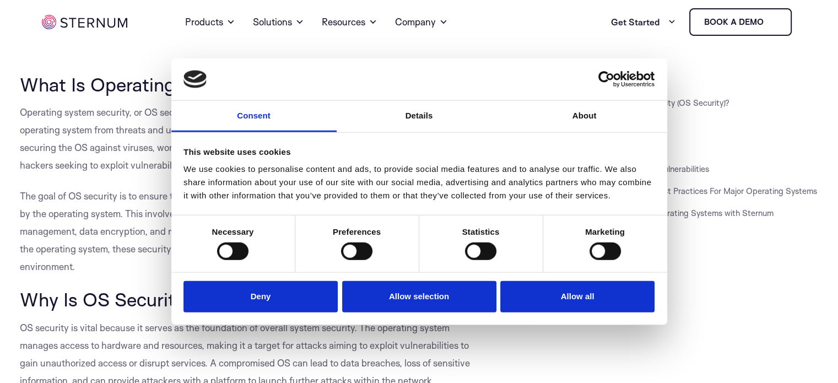
click at [531, 291] on button "Allow all" at bounding box center [577, 296] width 154 height 31
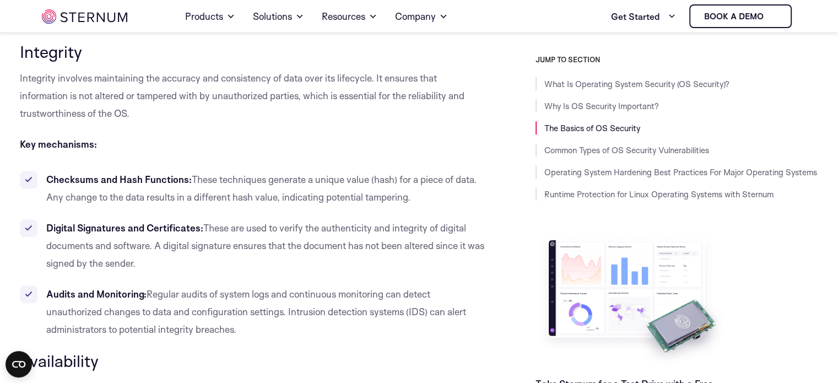
scroll to position [1053, 0]
click at [250, 182] on span "These techniques generate a unique value (hash) for a piece of data. Any change…" at bounding box center [261, 187] width 430 height 29
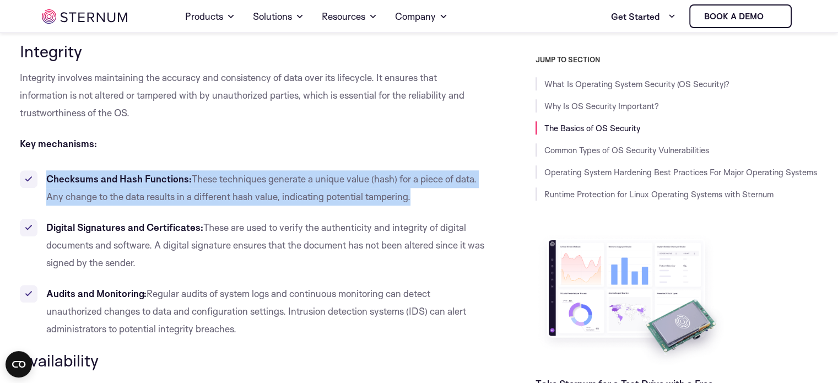
click at [250, 182] on span "These techniques generate a unique value (hash) for a piece of data. Any change…" at bounding box center [261, 187] width 430 height 29
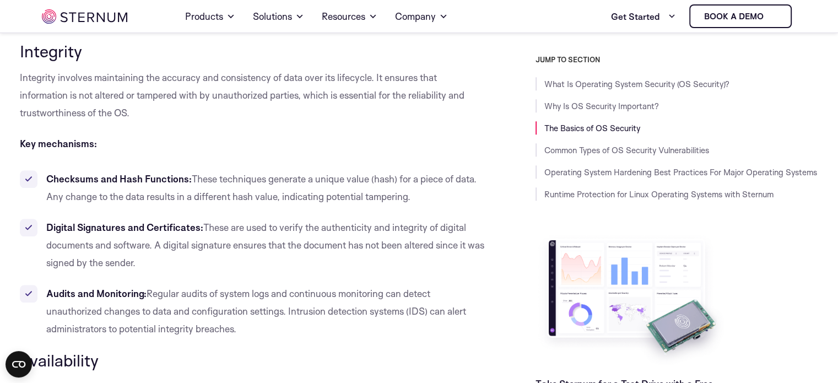
click at [250, 182] on span "These techniques generate a unique value (hash) for a piece of data. Any change…" at bounding box center [261, 187] width 430 height 29
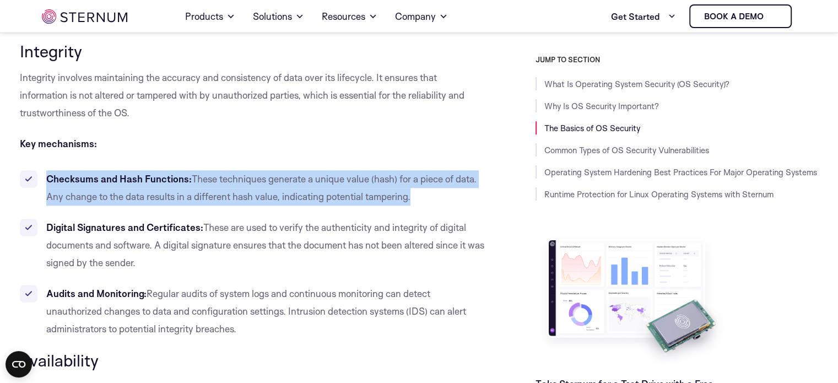
click at [250, 182] on span "These techniques generate a unique value (hash) for a piece of data. Any change…" at bounding box center [261, 187] width 430 height 29
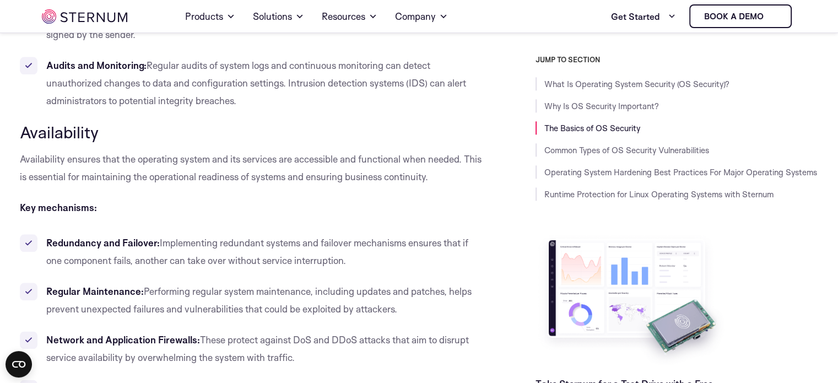
scroll to position [1348, 0]
